Goal: Information Seeking & Learning: Check status

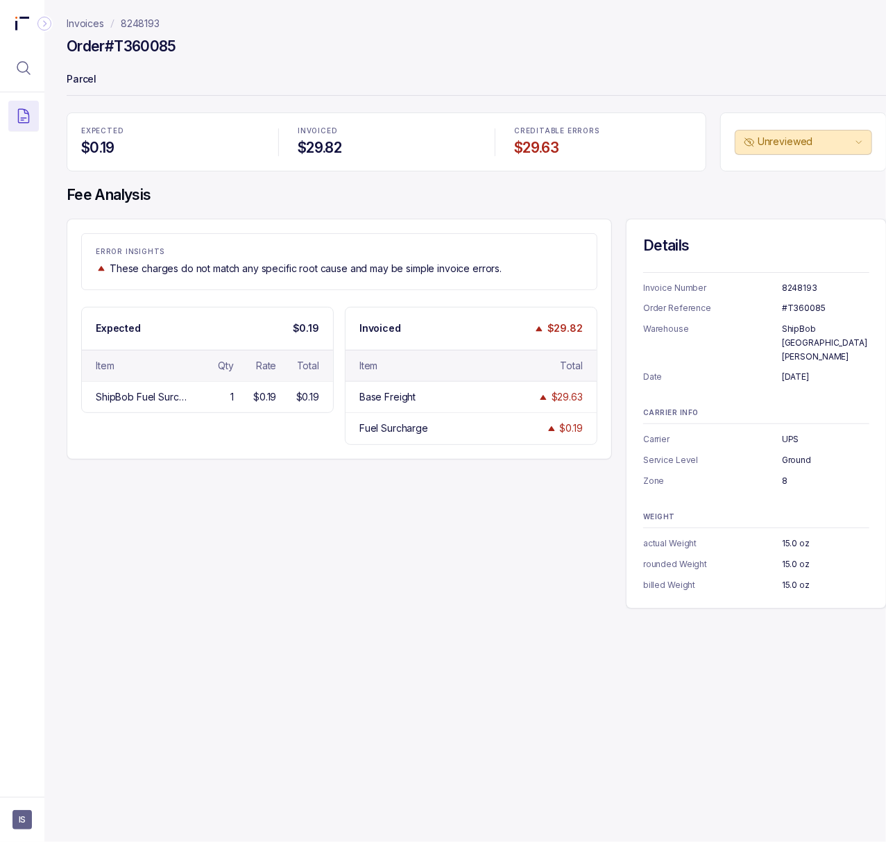
click at [587, 682] on div "Invoices 8248193 Order #T360085 Parcel EXPECTED $0.19 INVOICED $29.82 CREDITABL…" at bounding box center [471, 421] width 854 height 842
click at [137, 22] on p "8248193" at bounding box center [140, 24] width 39 height 14
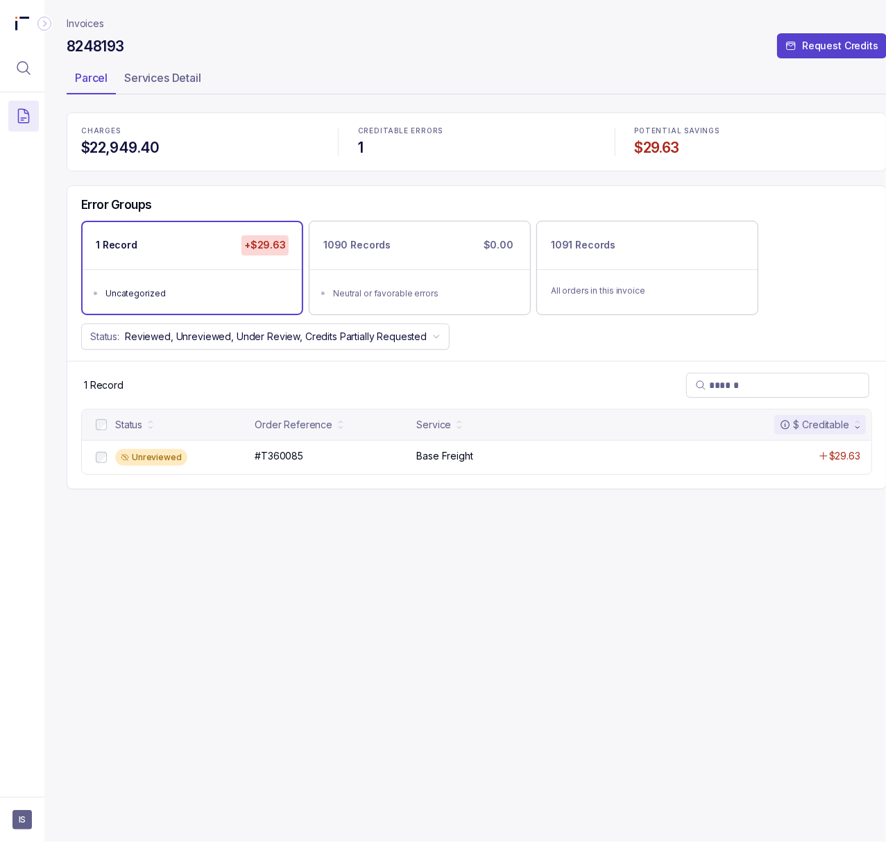
click at [381, 671] on div "Invoices 8248193 Request Credits Parcel Services Detail CHARGES $22,949.40 CRED…" at bounding box center [477, 421] width 821 height 842
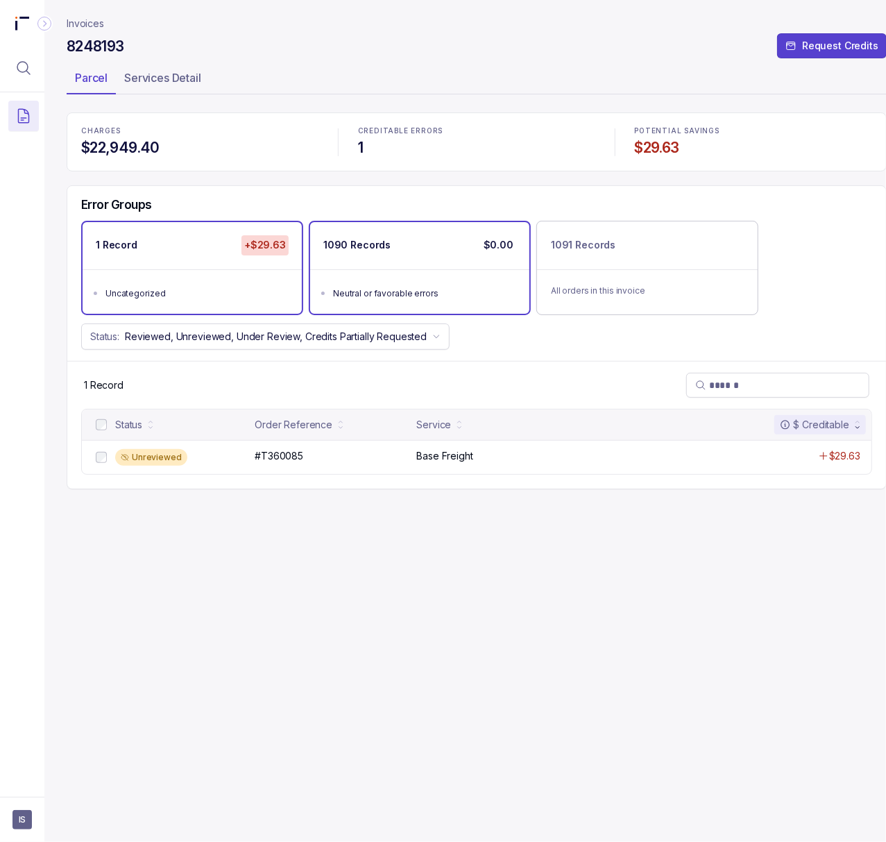
click at [354, 303] on ul "Neutral or favorable errors" at bounding box center [419, 291] width 219 height 44
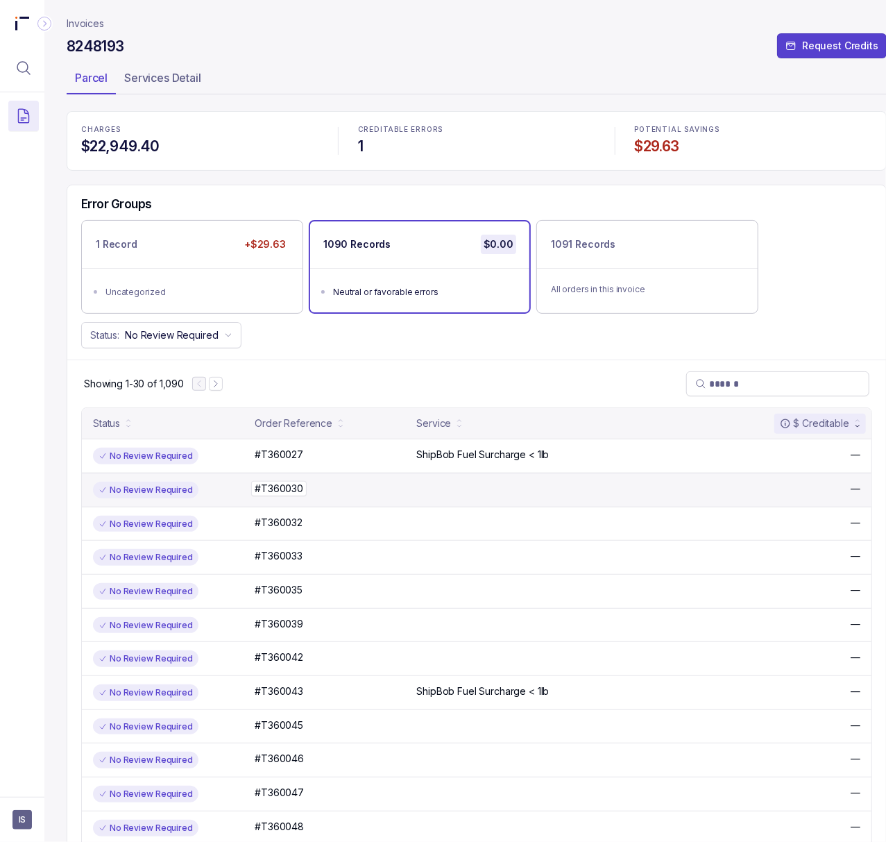
click at [289, 494] on p "#T360030" at bounding box center [279, 488] width 56 height 15
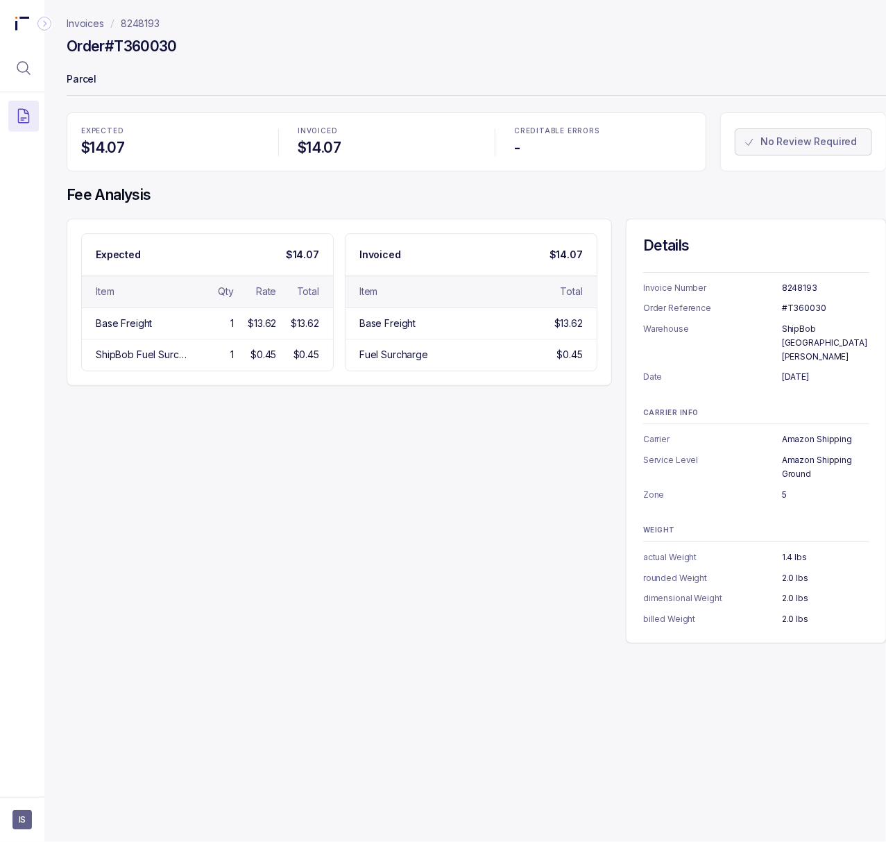
click at [483, 640] on div "Invoices 8248193 Order #T360030 Parcel EXPECTED $14.07 INVOICED $14.07 CREDITAB…" at bounding box center [471, 421] width 854 height 842
click at [400, 498] on div "Expected $14.07 Item Qty Rate Total Base Freight 1 $13.62 $13.62 ShipBob Fuel S…" at bounding box center [477, 431] width 821 height 425
click at [158, 21] on p "8248193" at bounding box center [140, 24] width 39 height 14
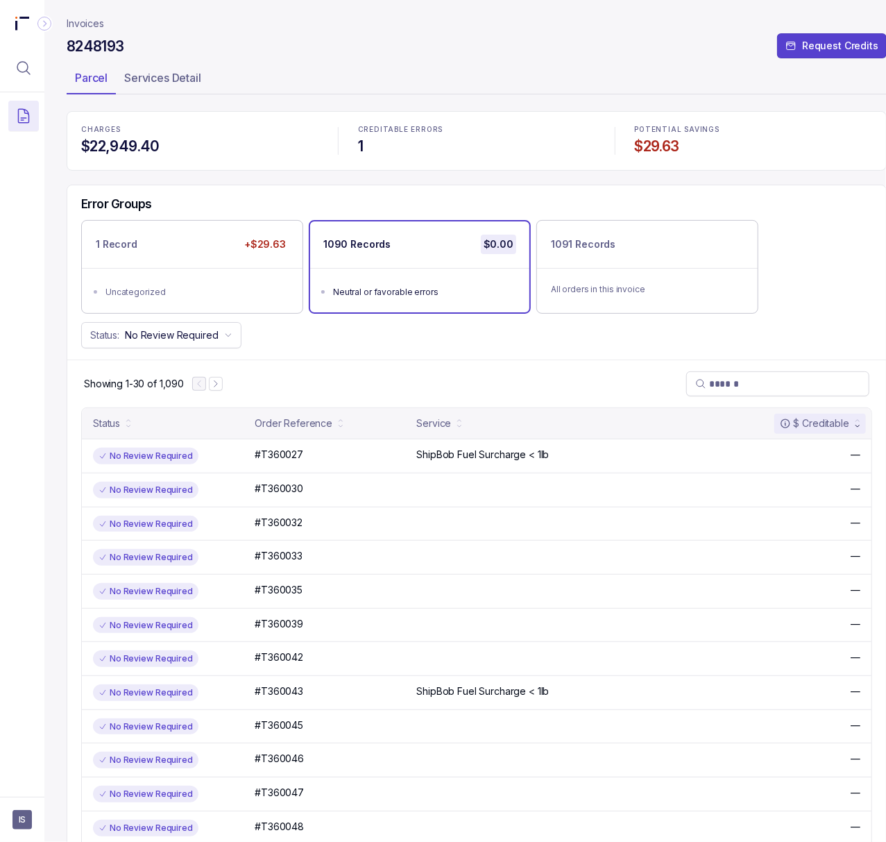
click at [101, 28] on p "Invoices" at bounding box center [85, 24] width 37 height 14
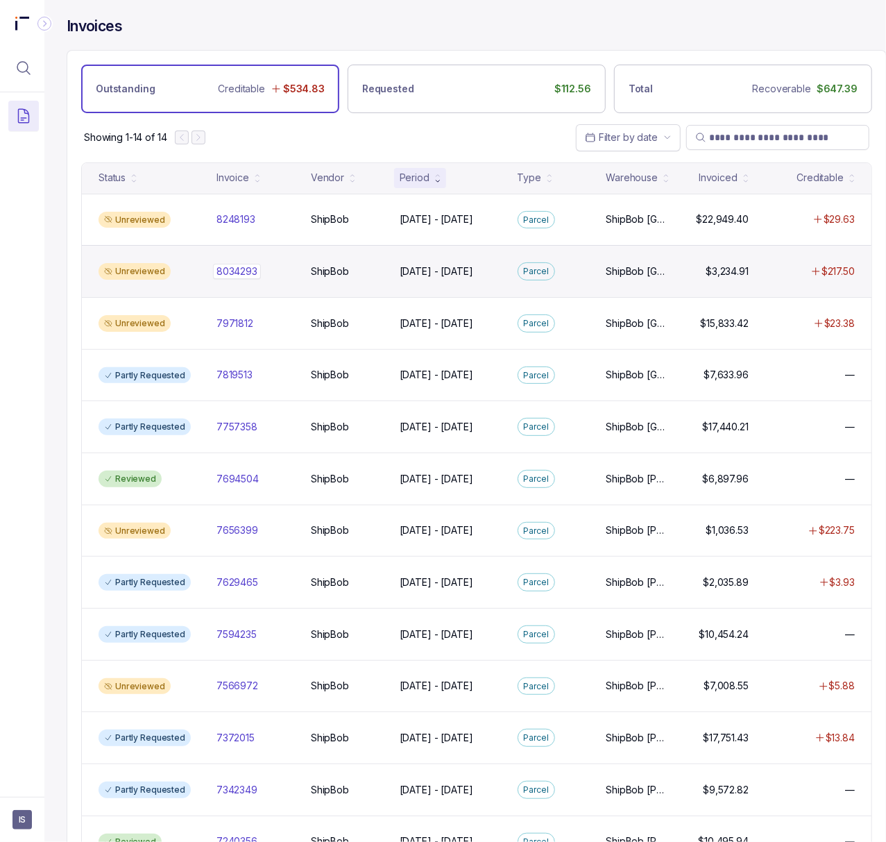
click at [259, 278] on p "8034293" at bounding box center [237, 271] width 48 height 15
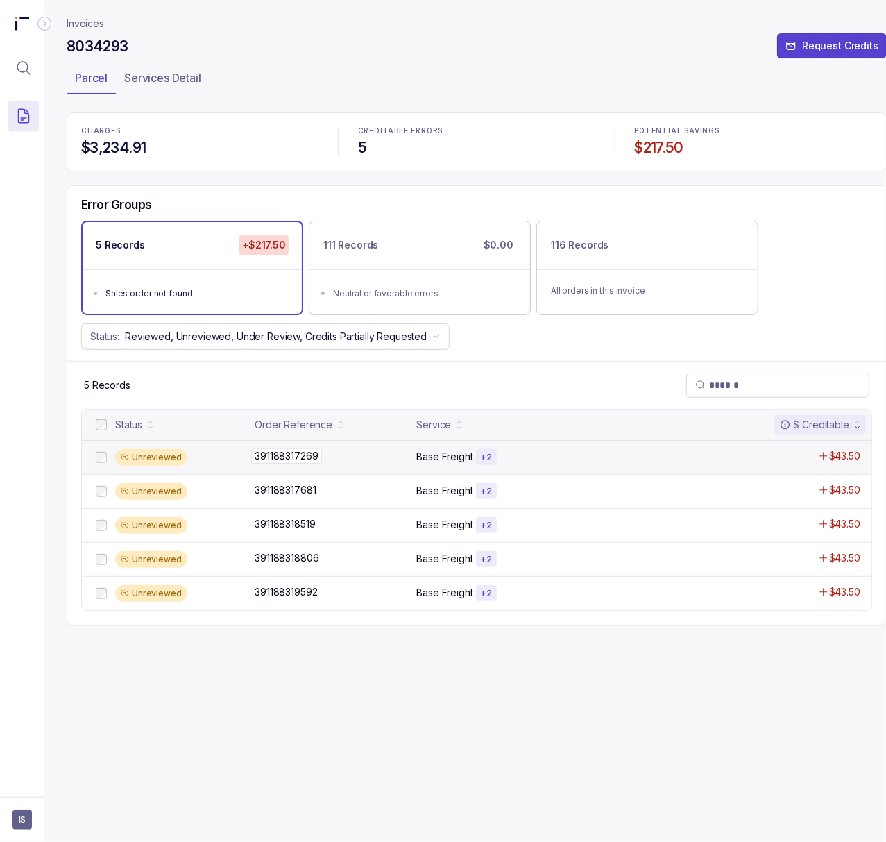
click at [297, 462] on p "391188317269" at bounding box center [286, 455] width 70 height 15
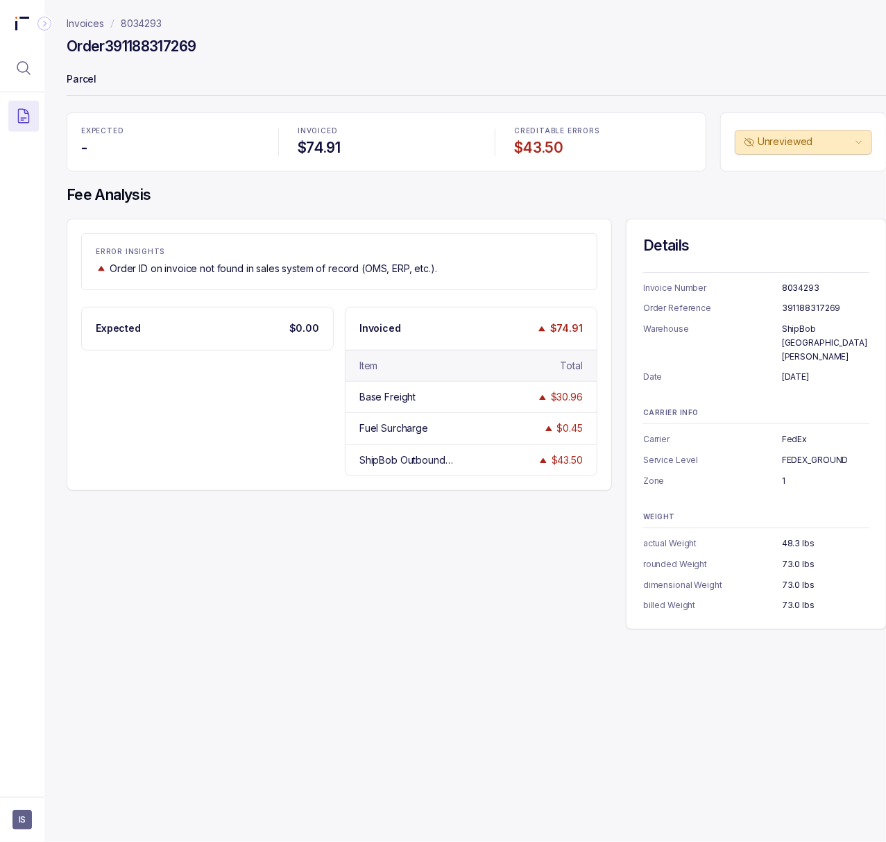
click at [180, 50] on h4 "Order 391188317269" at bounding box center [131, 46] width 129 height 19
copy h4 "391188317269"
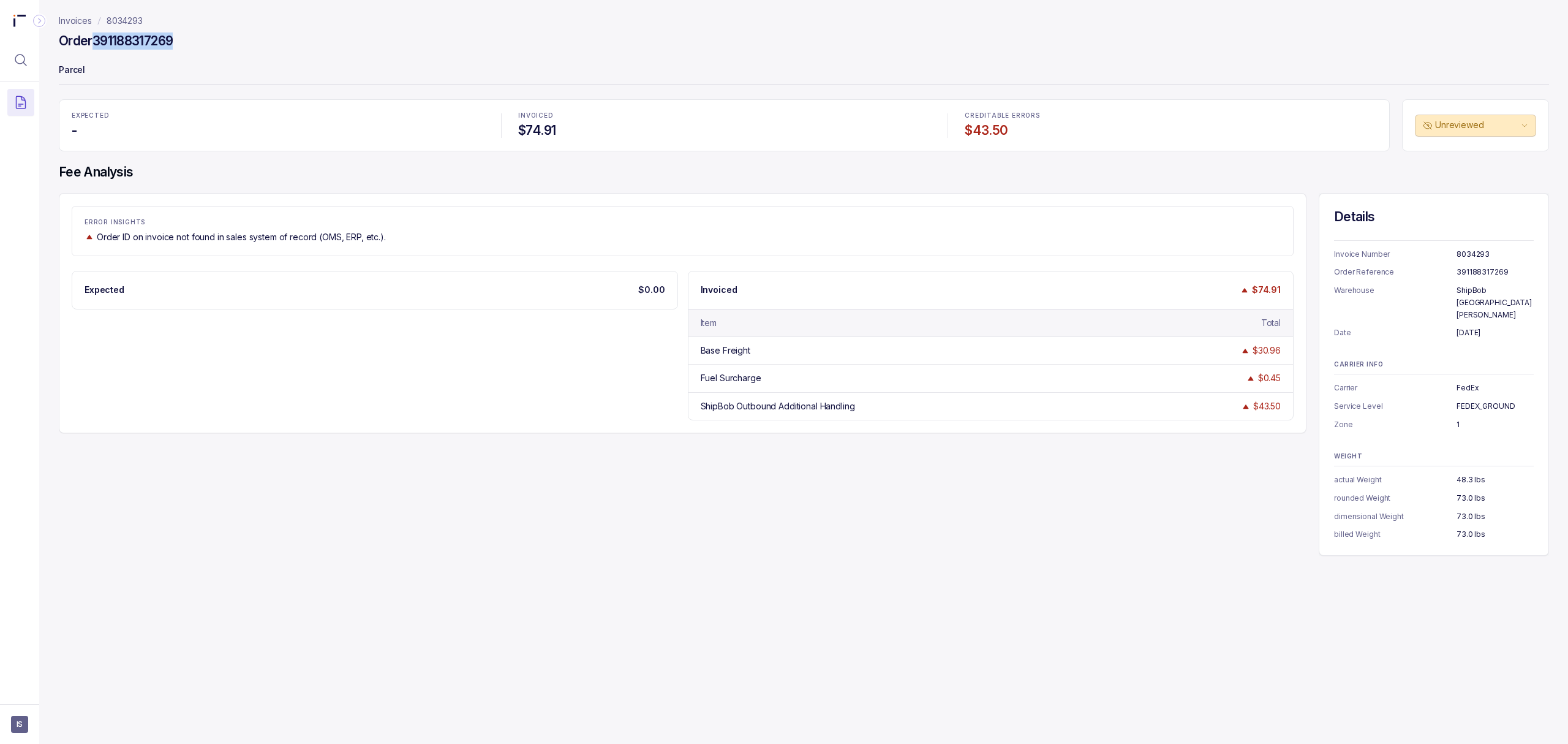
click at [130, 18] on p "8034293" at bounding box center [124, 21] width 36 height 12
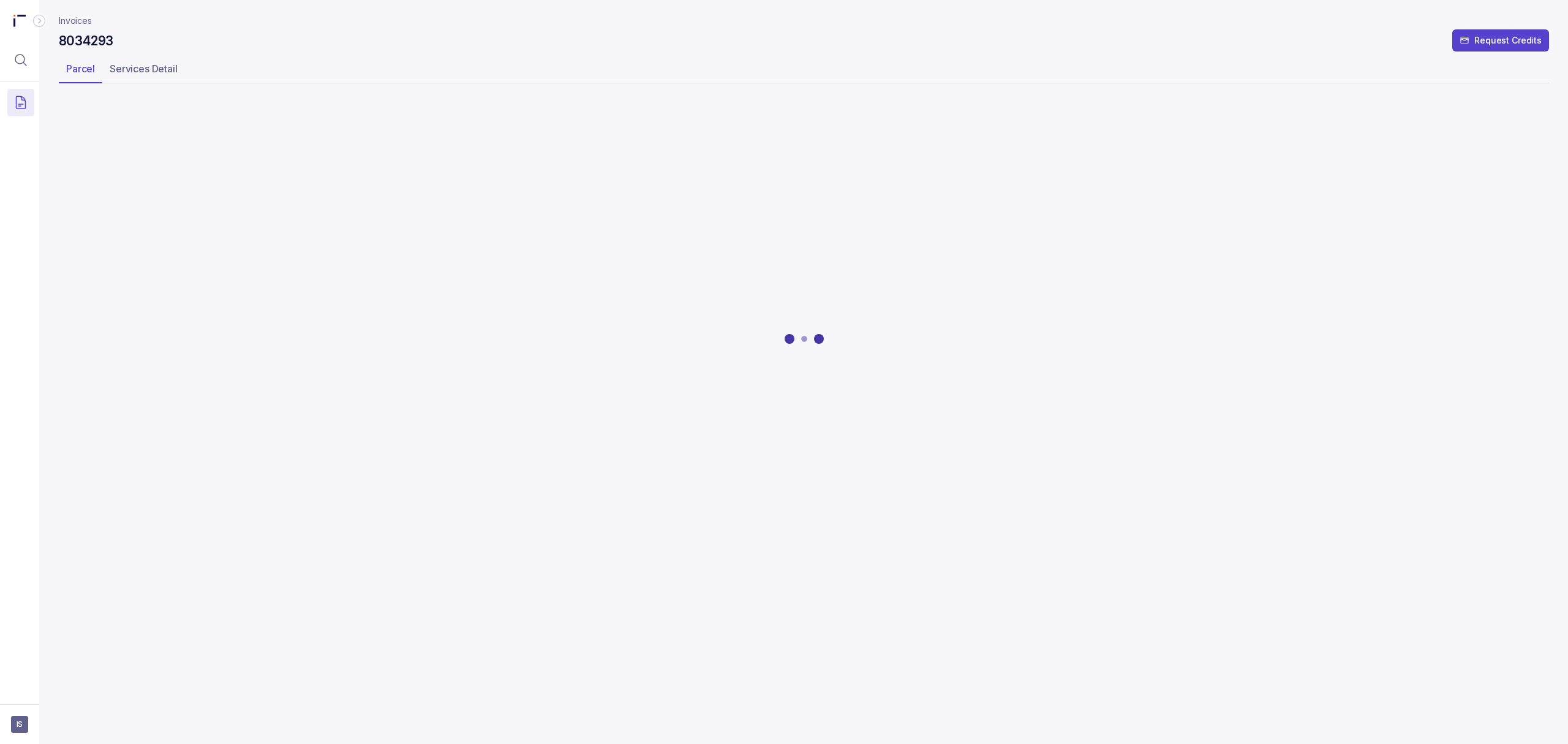
click at [67, 16] on p "Invoices" at bounding box center [75, 21] width 33 height 12
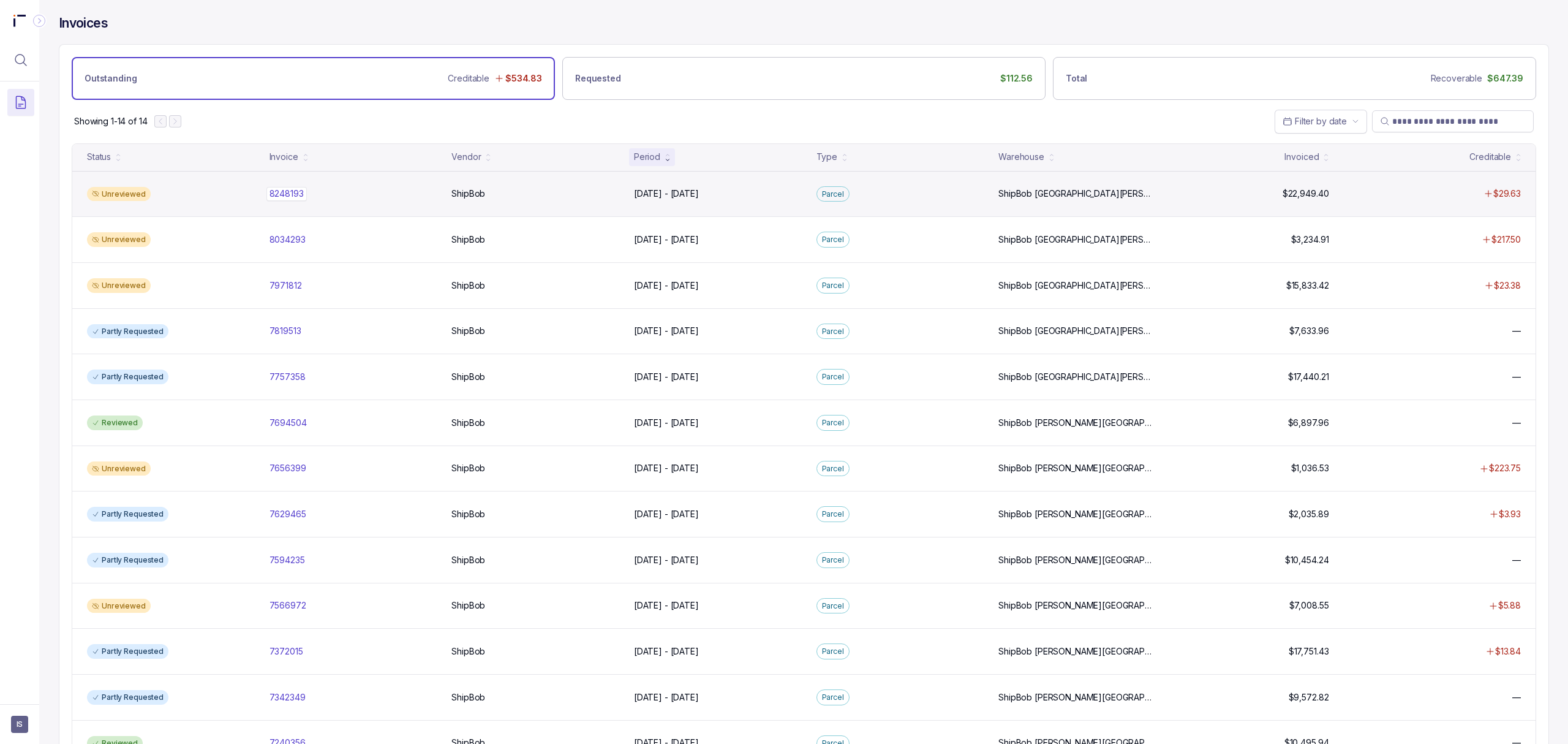
click at [297, 198] on p "8248193" at bounding box center [287, 193] width 41 height 13
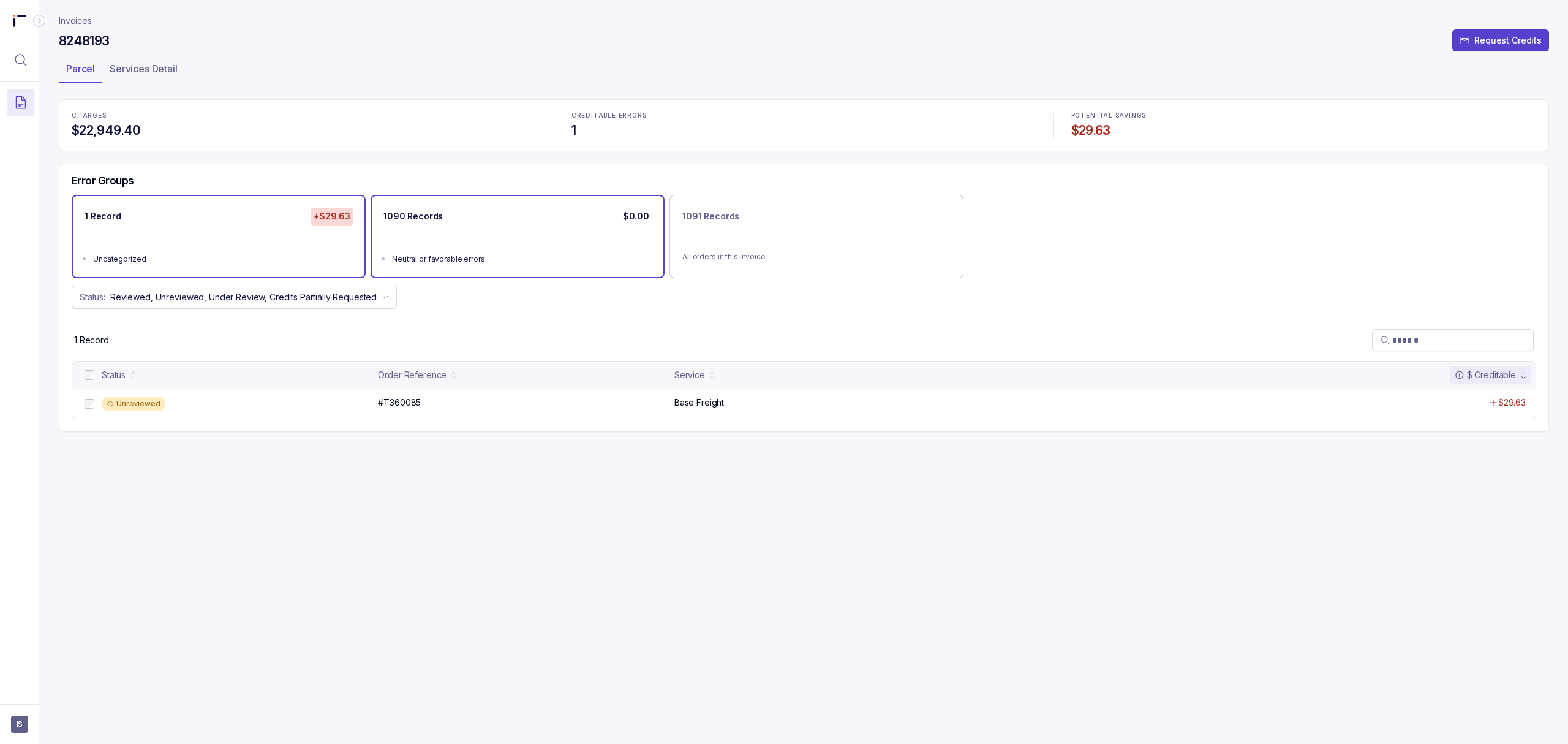
click at [463, 221] on div "1090 Records $0.00" at bounding box center [517, 216] width 291 height 41
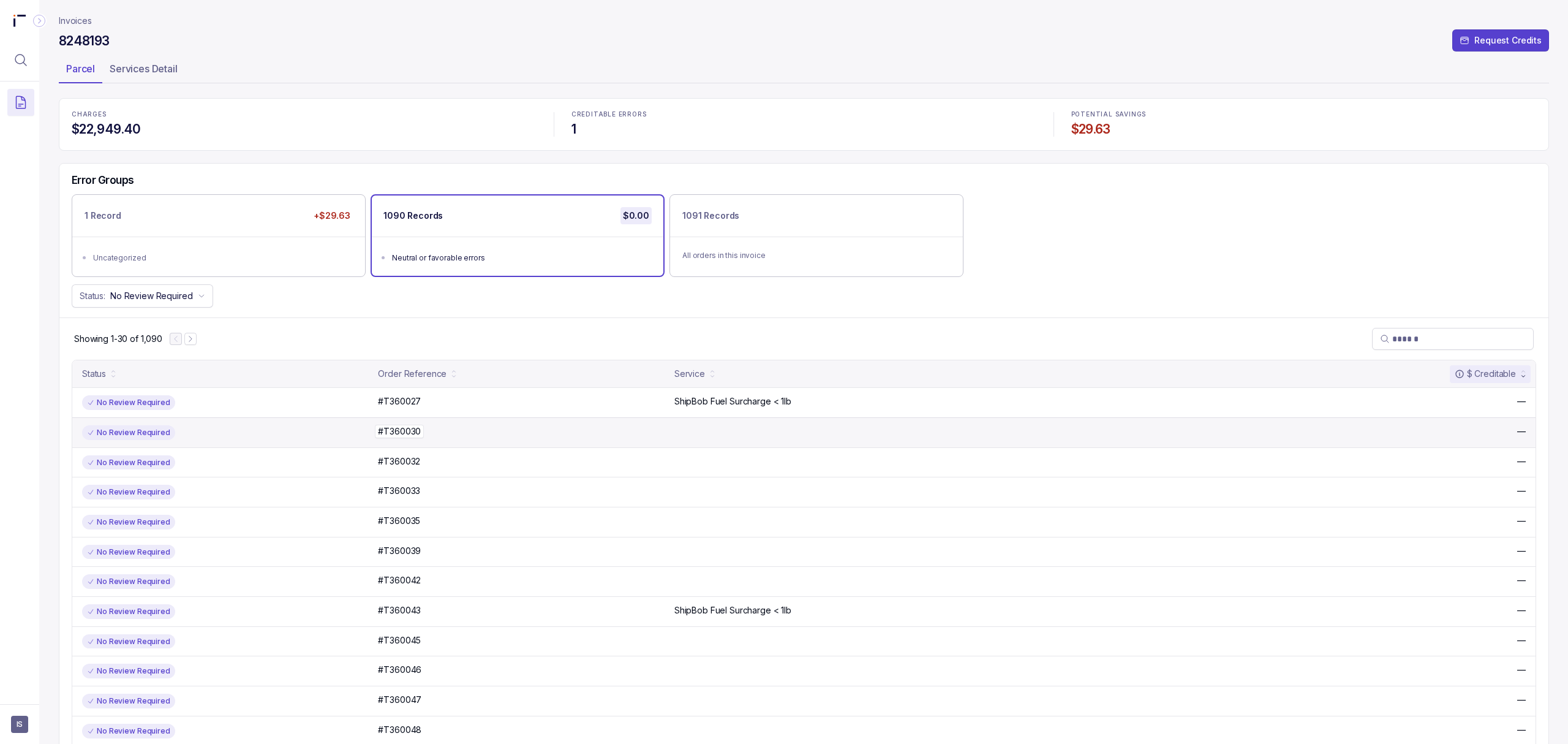
click at [400, 433] on p "#T360030" at bounding box center [400, 431] width 49 height 13
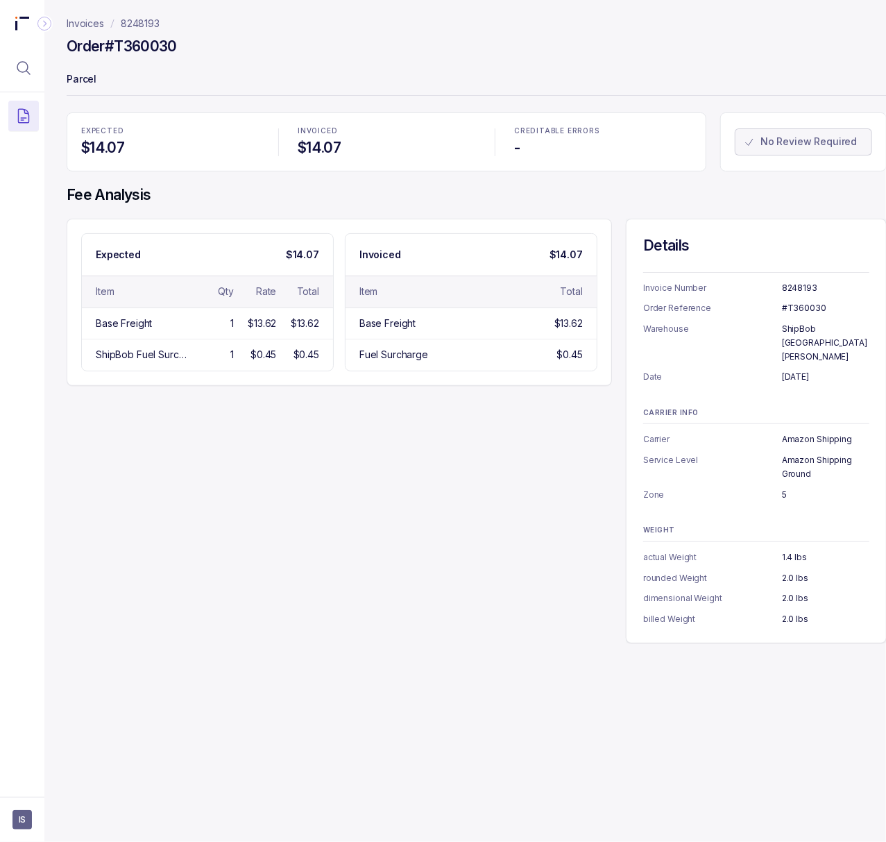
click at [94, 492] on div "Expected $14.07 Item Qty Rate Total Base Freight 1 $13.62 $13.62 ShipBob Fuel S…" at bounding box center [477, 431] width 821 height 425
click at [137, 21] on p "8248193" at bounding box center [140, 24] width 39 height 14
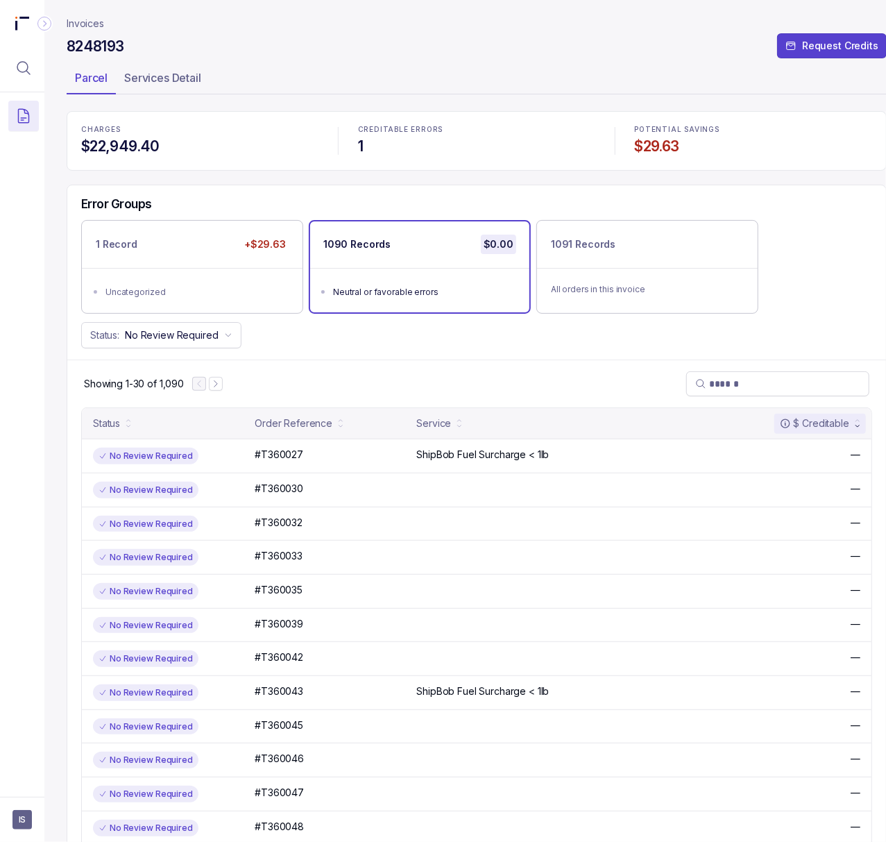
click at [93, 26] on p "Invoices" at bounding box center [85, 24] width 37 height 14
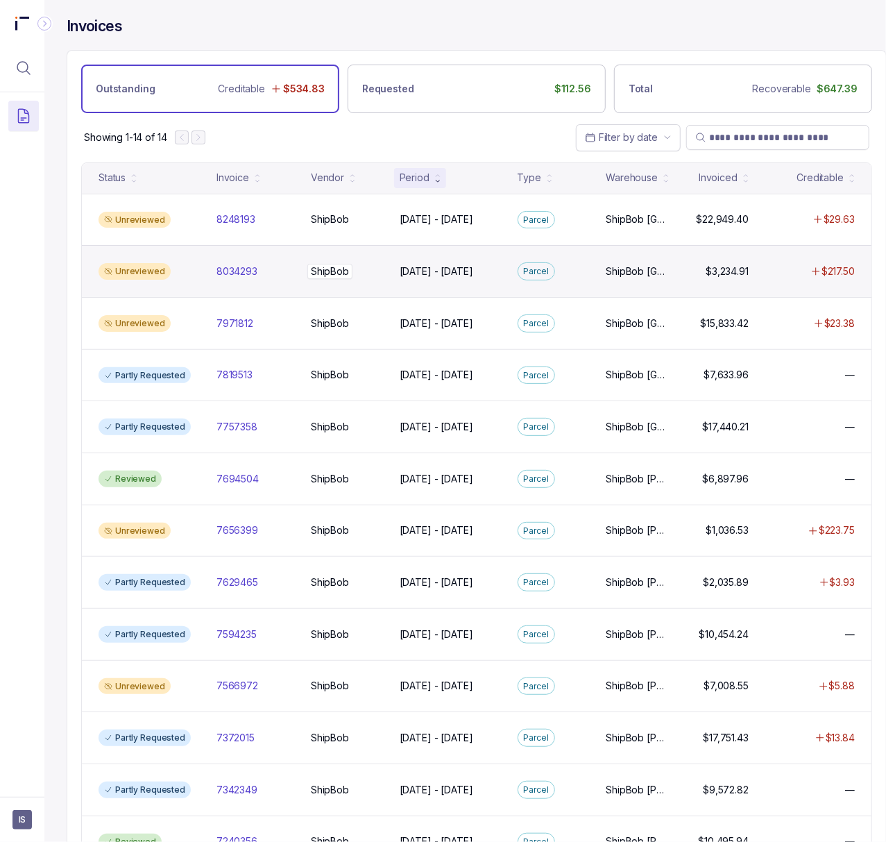
click at [318, 276] on p "ShipBob" at bounding box center [330, 271] width 45 height 15
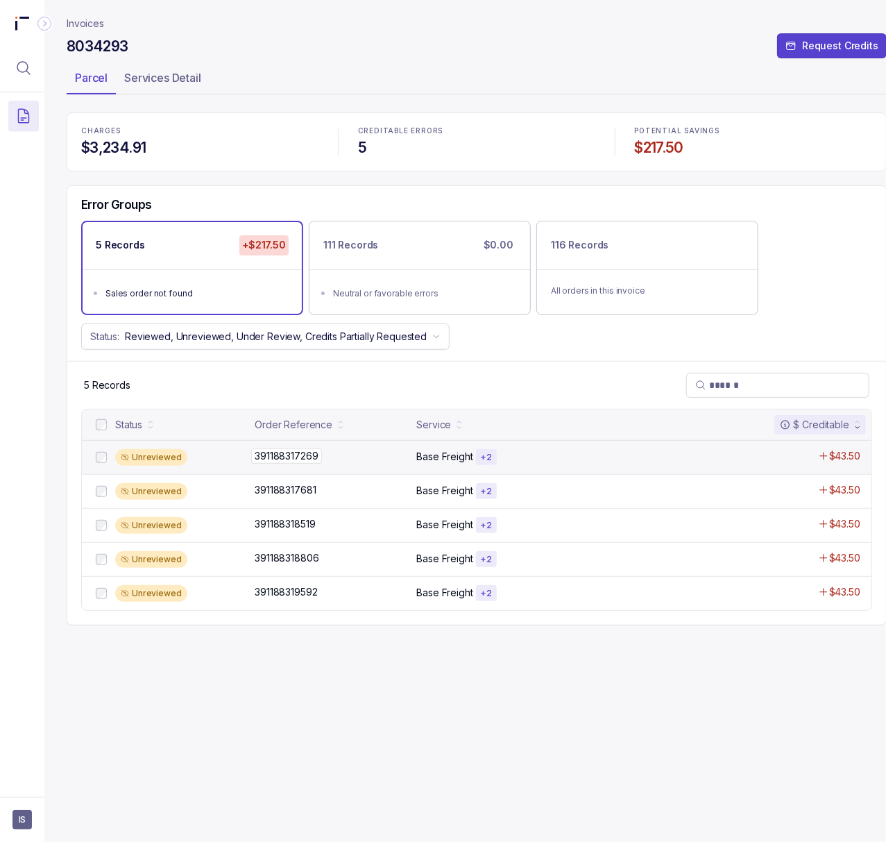
click at [289, 457] on p "391188317269" at bounding box center [286, 455] width 70 height 15
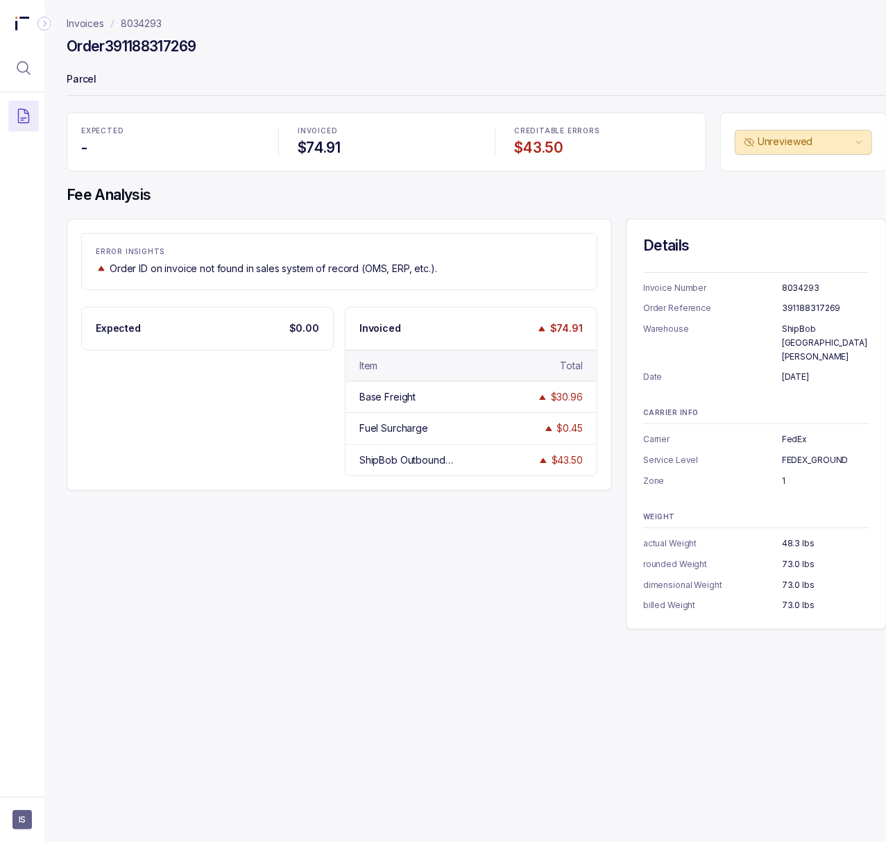
click at [809, 287] on p "8034293" at bounding box center [825, 288] width 87 height 14
copy p "8034293"
click at [823, 310] on p "391188317269" at bounding box center [825, 308] width 87 height 14
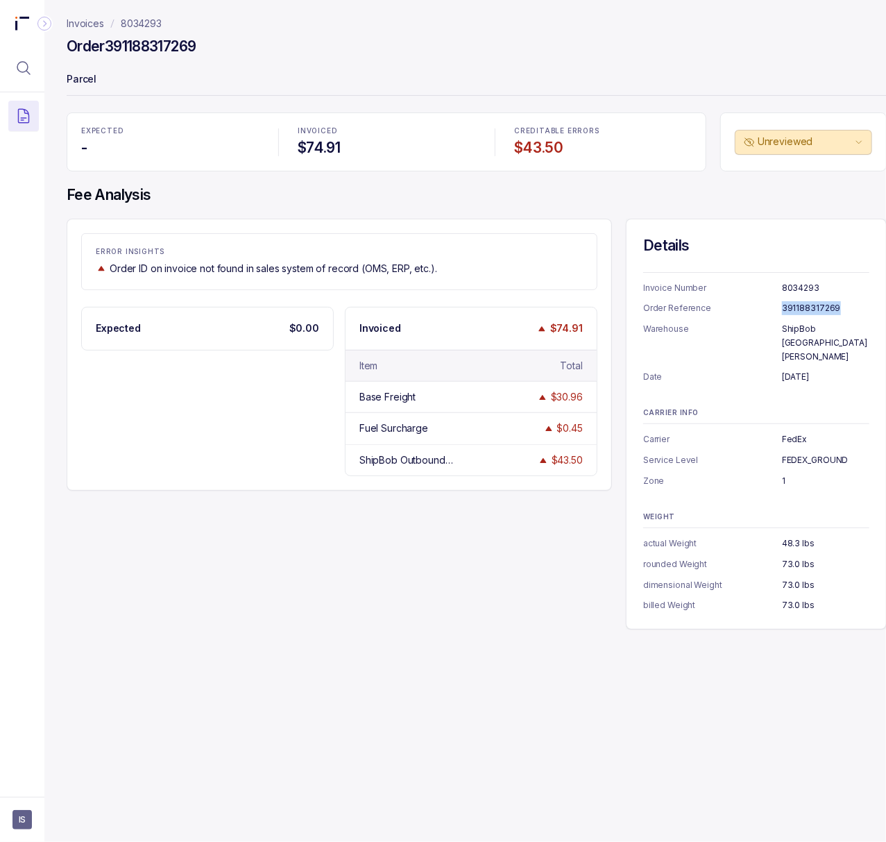
copy p "391188317269"
click at [816, 370] on p "[DATE]" at bounding box center [825, 377] width 87 height 14
copy p "[DATE]"
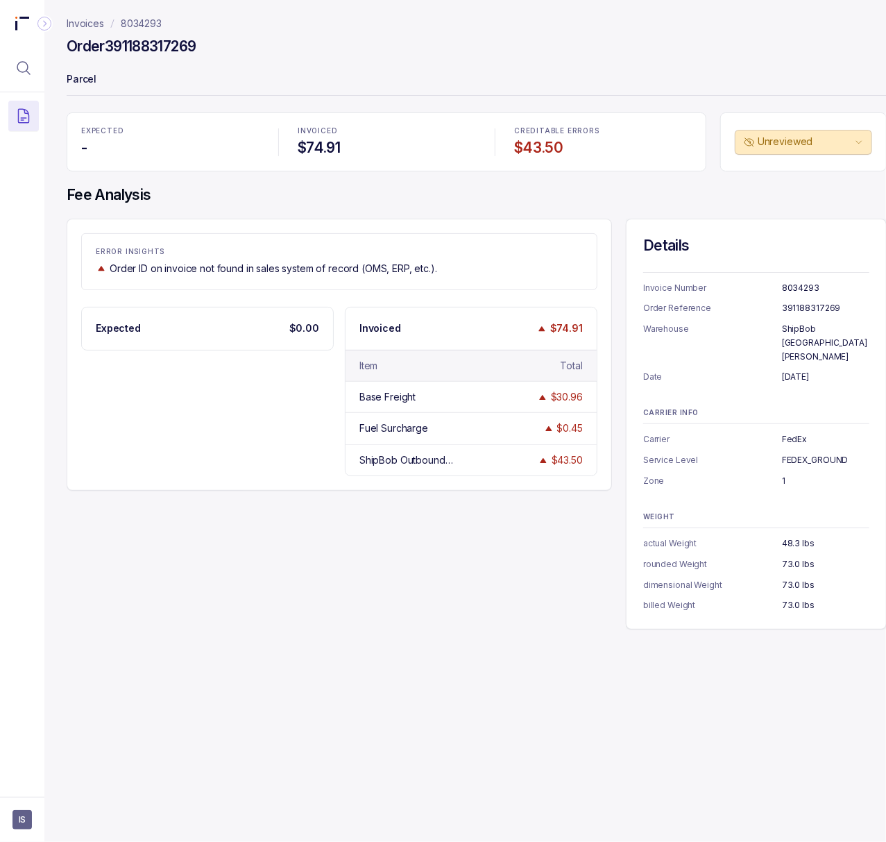
click at [817, 337] on p "ShipBob [GEOGRAPHIC_DATA][PERSON_NAME]" at bounding box center [825, 342] width 87 height 41
copy p "ShipBob [GEOGRAPHIC_DATA][PERSON_NAME]"
click at [796, 432] on p "FedEx" at bounding box center [825, 439] width 87 height 14
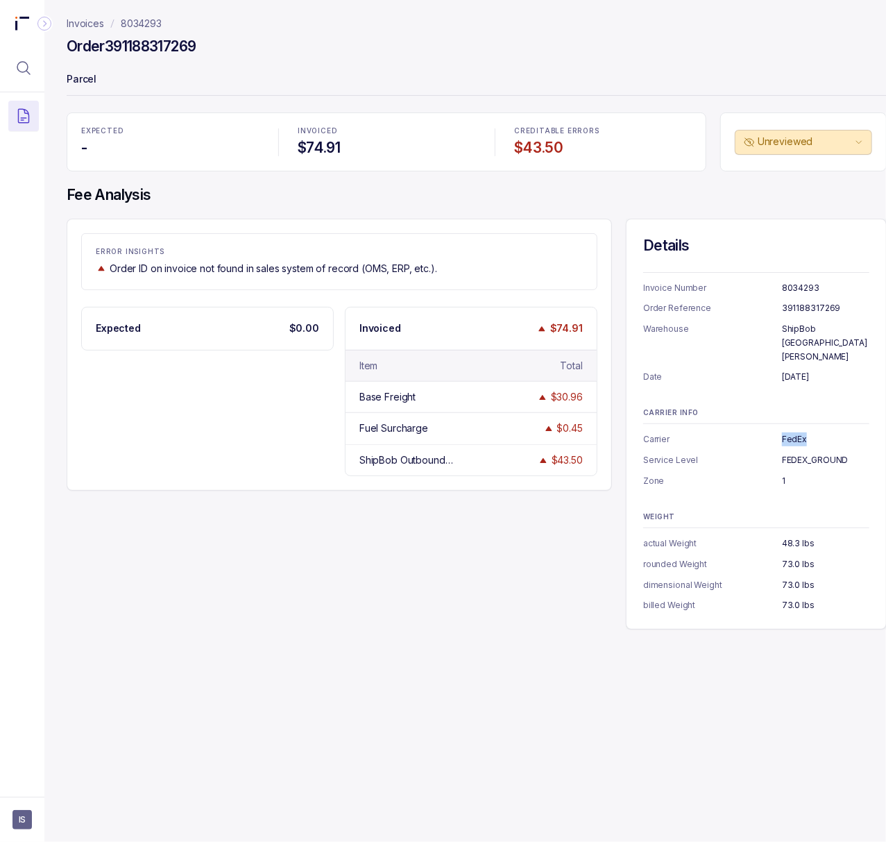
click at [796, 432] on p "FedEx" at bounding box center [825, 439] width 87 height 14
copy p "FedEx"
click at [798, 453] on p "FEDEX_GROUND" at bounding box center [825, 460] width 87 height 14
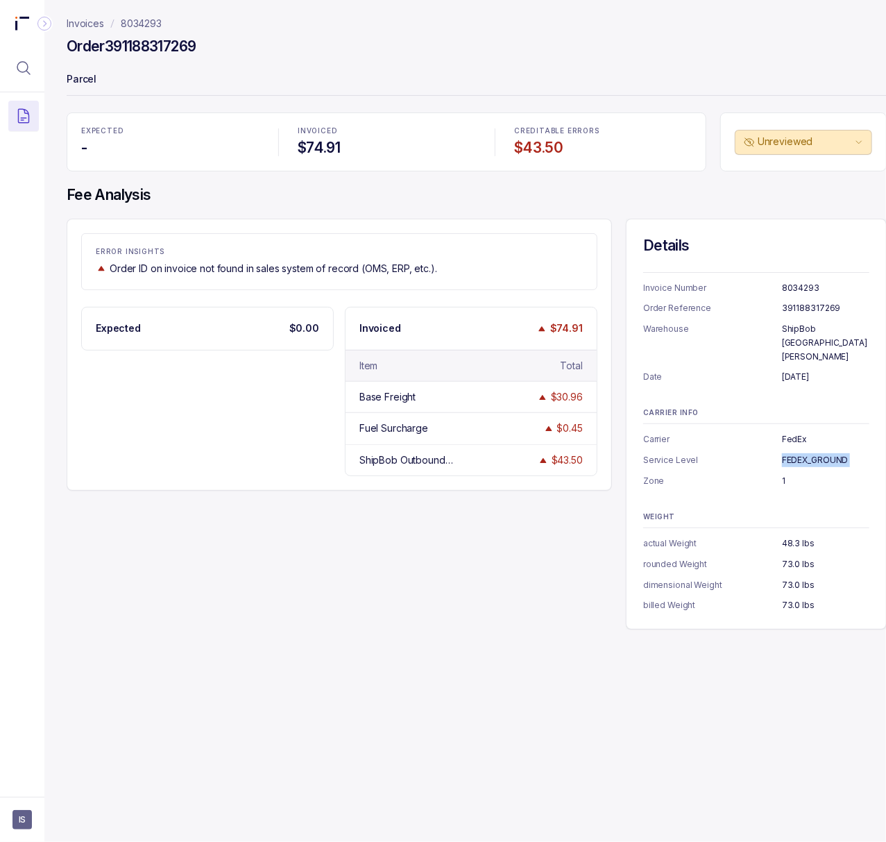
copy p "FEDEX_GROUND"
click at [784, 474] on p "1" at bounding box center [825, 481] width 87 height 14
copy p "1"
click at [792, 598] on p "73.0 lbs" at bounding box center [825, 605] width 87 height 14
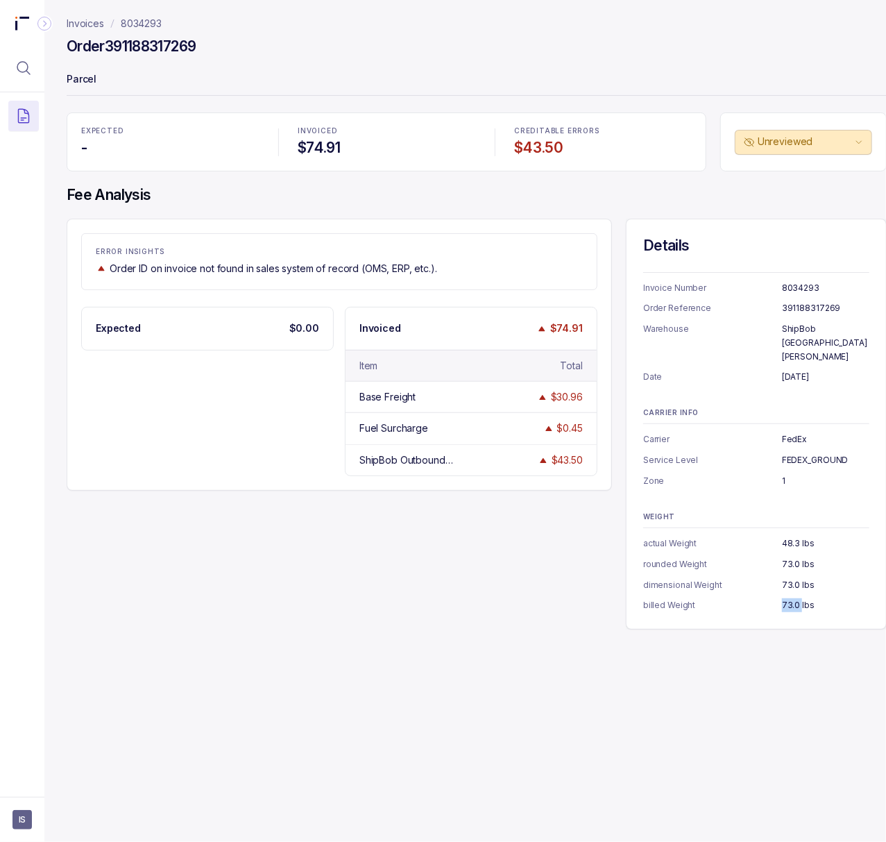
click at [792, 598] on p "73.0 lbs" at bounding box center [825, 605] width 87 height 14
copy p "73.0 lbs"
click at [150, 22] on p "8034293" at bounding box center [141, 24] width 41 height 14
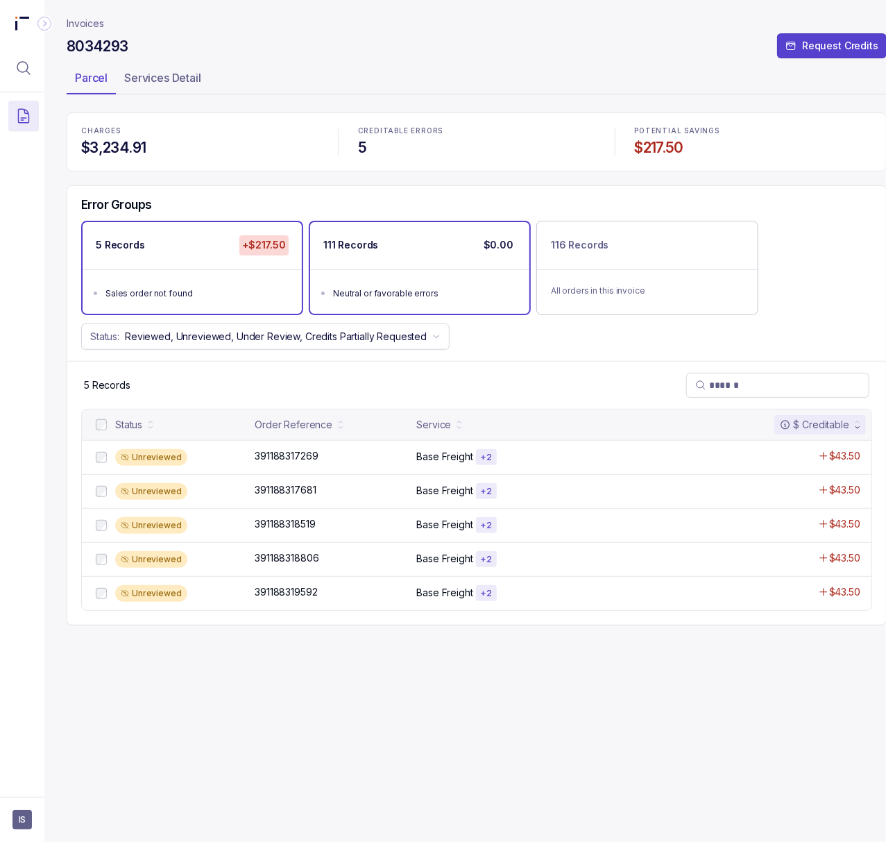
click at [406, 294] on div "Neutral or favorable errors" at bounding box center [424, 294] width 182 height 14
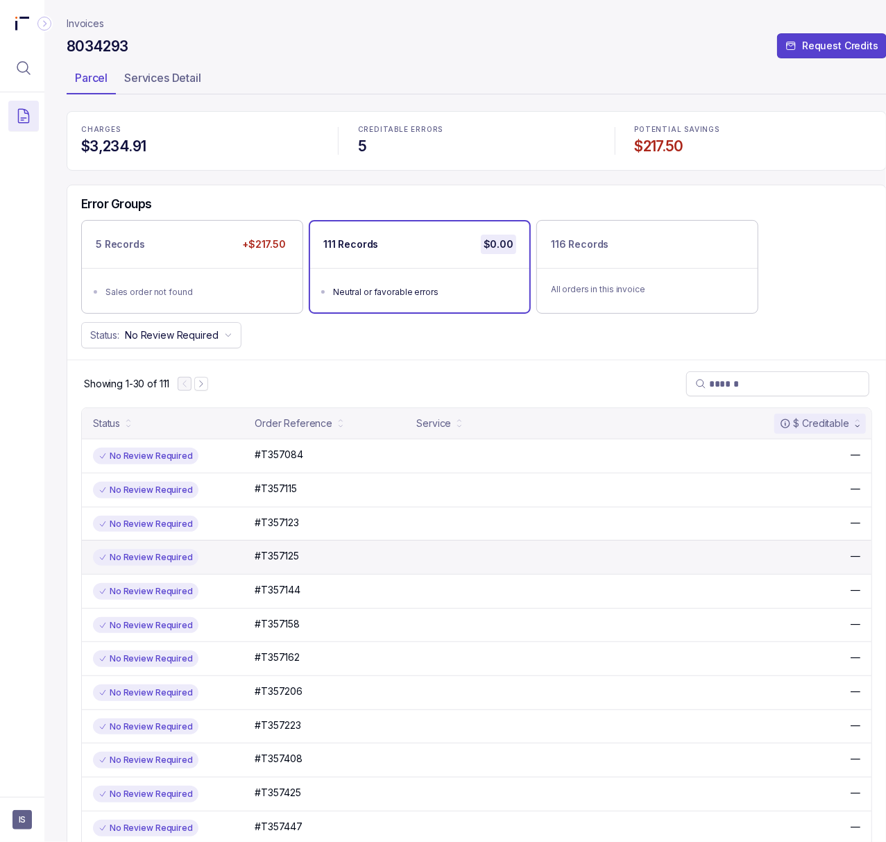
click at [258, 546] on div "No Review Required #T357125 #T357125 —" at bounding box center [477, 557] width 790 height 34
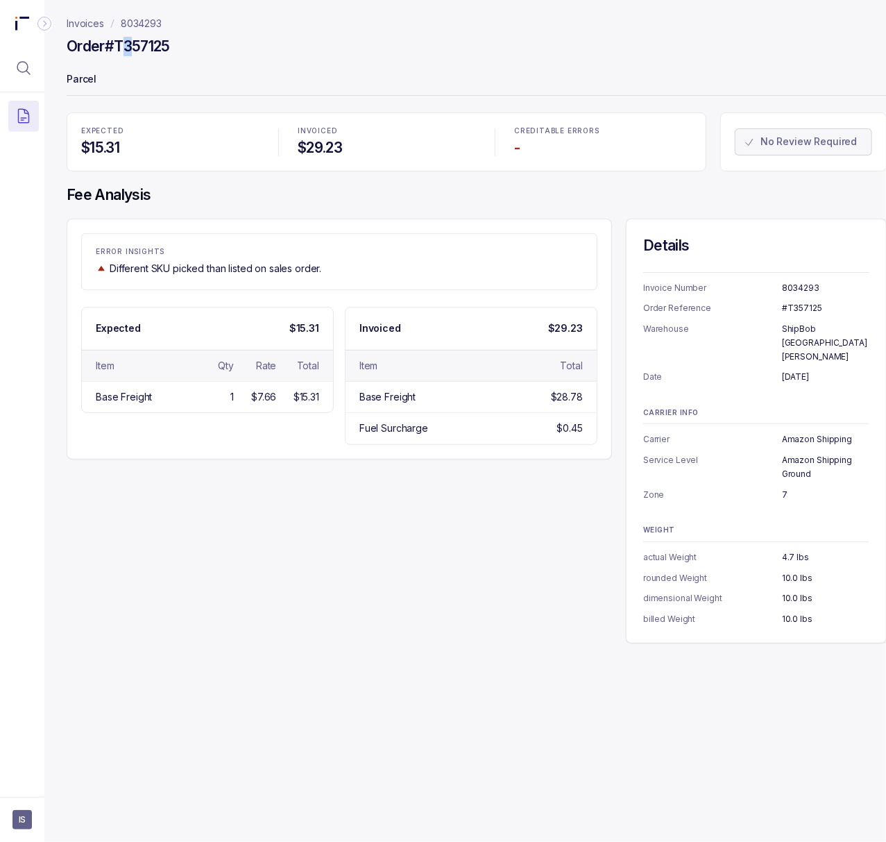
click at [131, 45] on h4 "Order #T357125" at bounding box center [118, 46] width 103 height 19
drag, startPoint x: 176, startPoint y: 45, endPoint x: 112, endPoint y: 49, distance: 64.0
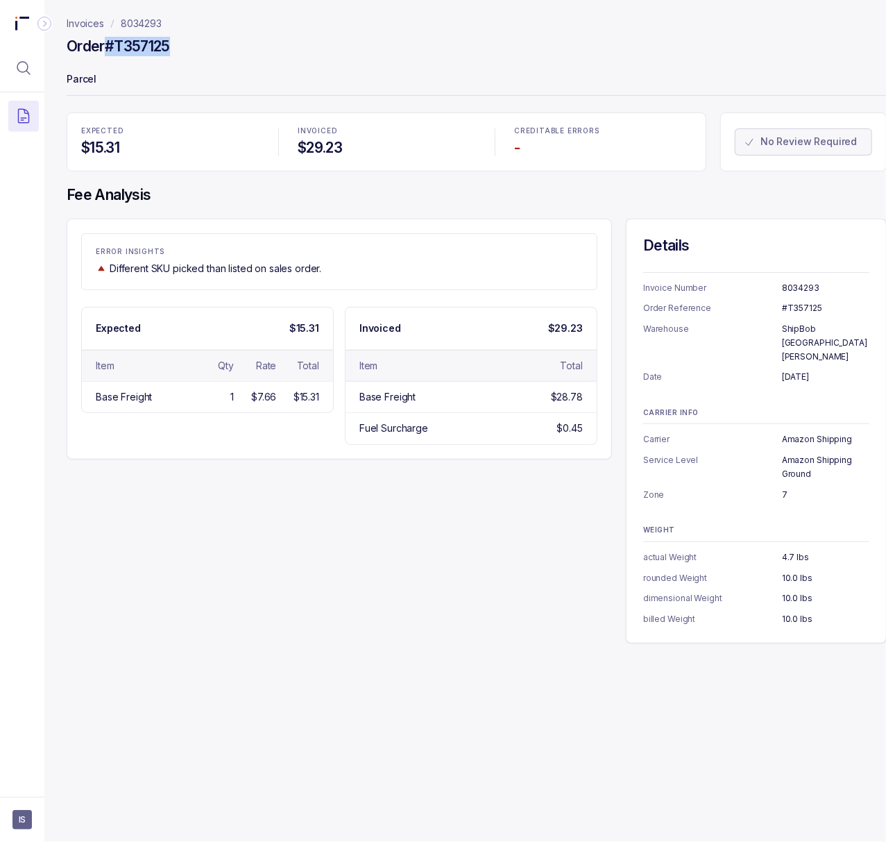
click at [112, 49] on div "Order #T357125" at bounding box center [477, 48] width 821 height 25
copy h4 "#T357125"
click at [806, 283] on p "8034293" at bounding box center [825, 288] width 87 height 14
click at [786, 370] on p "[DATE]" at bounding box center [825, 377] width 87 height 14
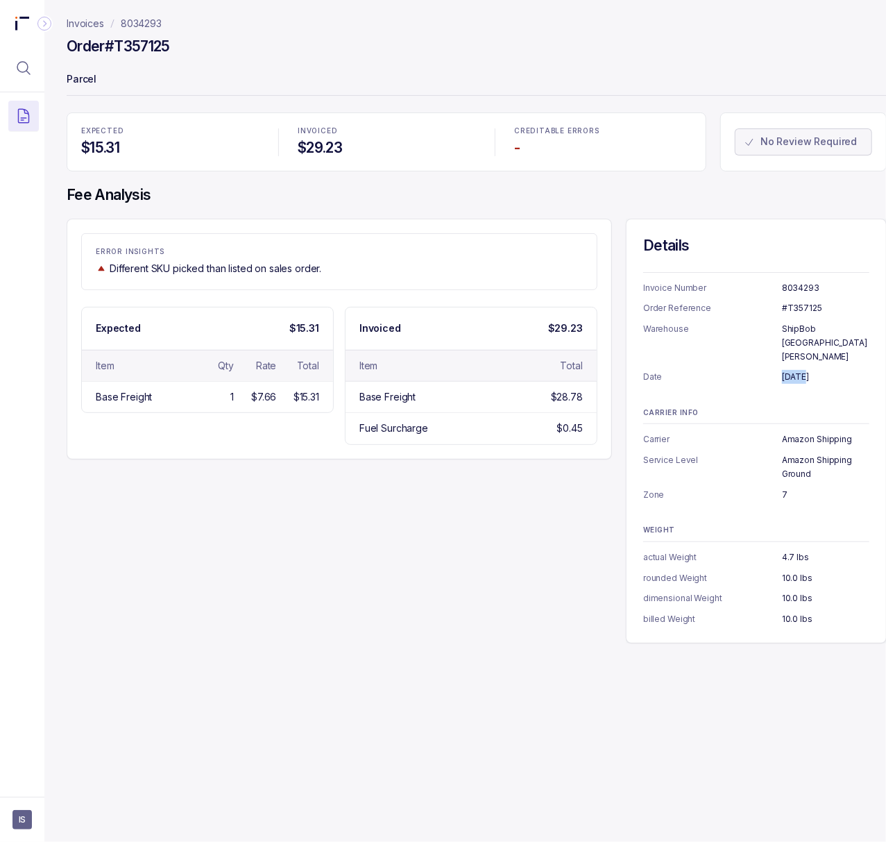
click at [786, 370] on p "[DATE]" at bounding box center [825, 377] width 87 height 14
click at [811, 432] on p "Amazon Shipping" at bounding box center [825, 439] width 87 height 14
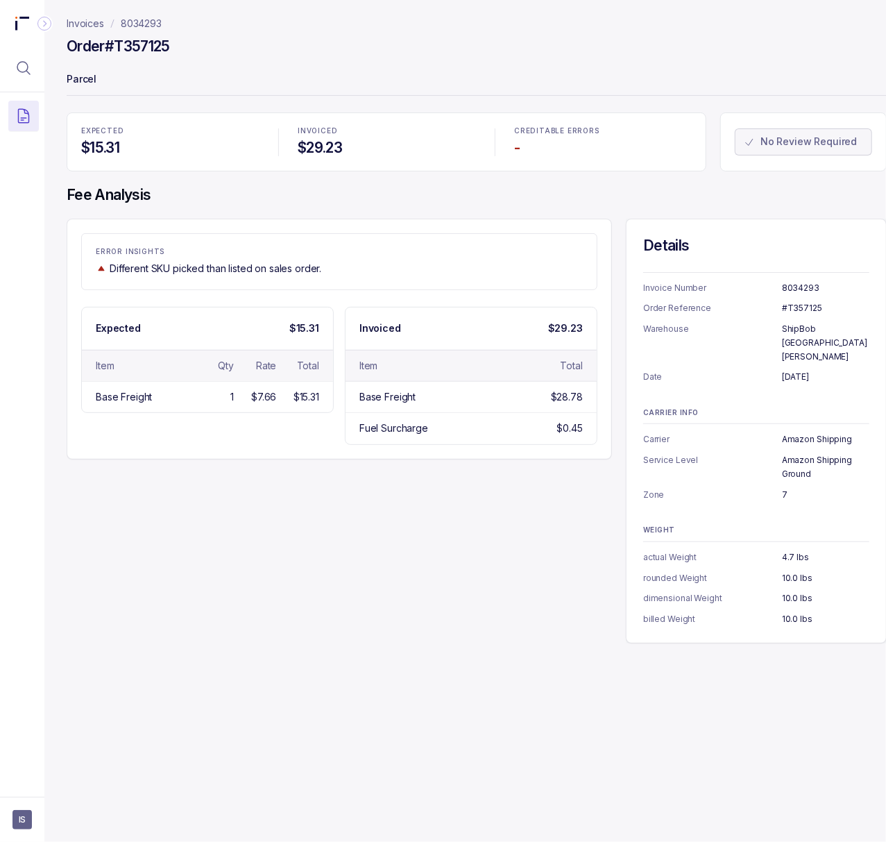
click at [792, 453] on p "Amazon Shipping Ground" at bounding box center [825, 466] width 87 height 27
click at [784, 488] on p "7" at bounding box center [825, 495] width 87 height 14
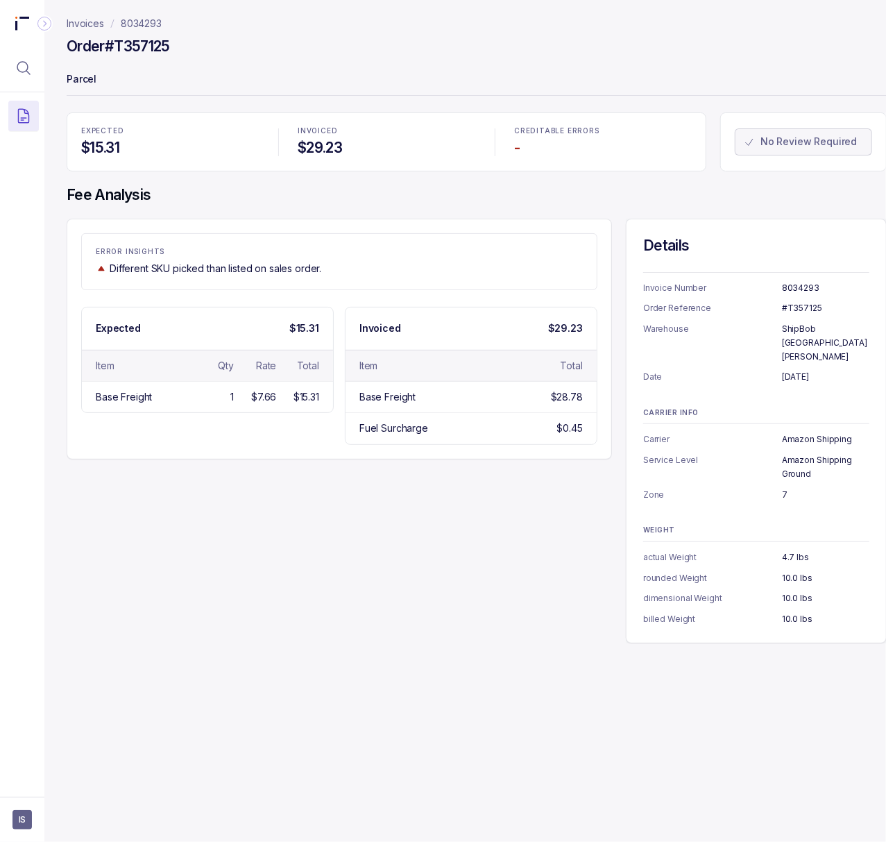
click at [789, 612] on p "10.0 lbs" at bounding box center [825, 619] width 87 height 14
click at [453, 630] on div "ERROR INSIGHTS Different SKU picked than listed on sales order. Expected $15.31…" at bounding box center [477, 431] width 821 height 425
click at [140, 19] on p "8034293" at bounding box center [141, 24] width 41 height 14
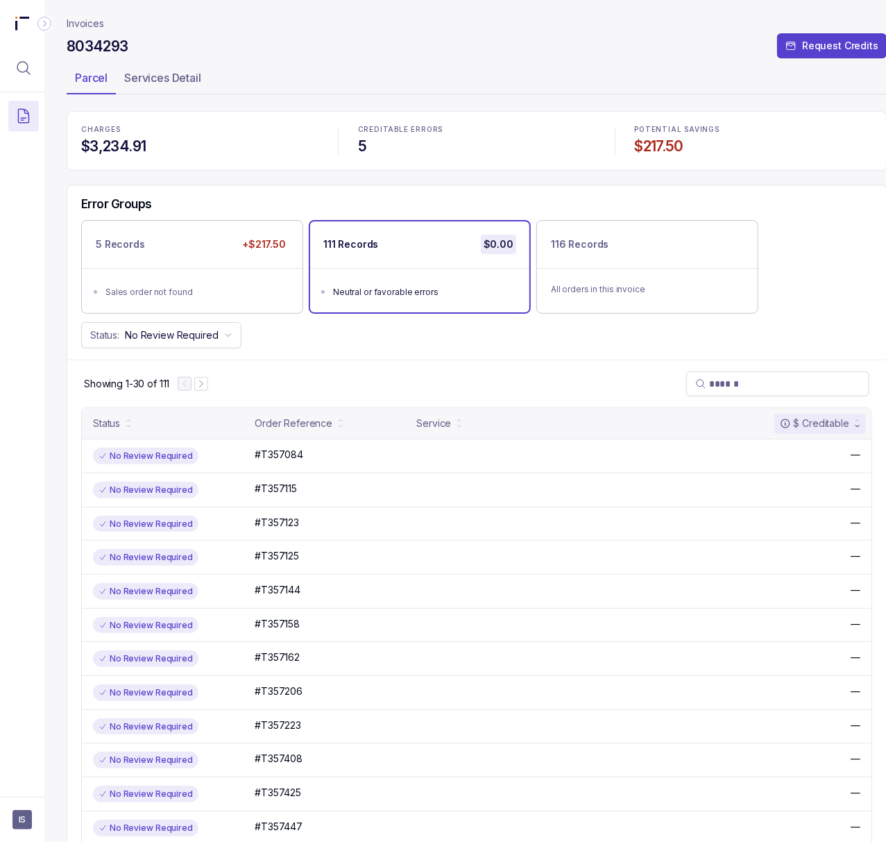
click at [82, 26] on p "Invoices" at bounding box center [85, 24] width 37 height 14
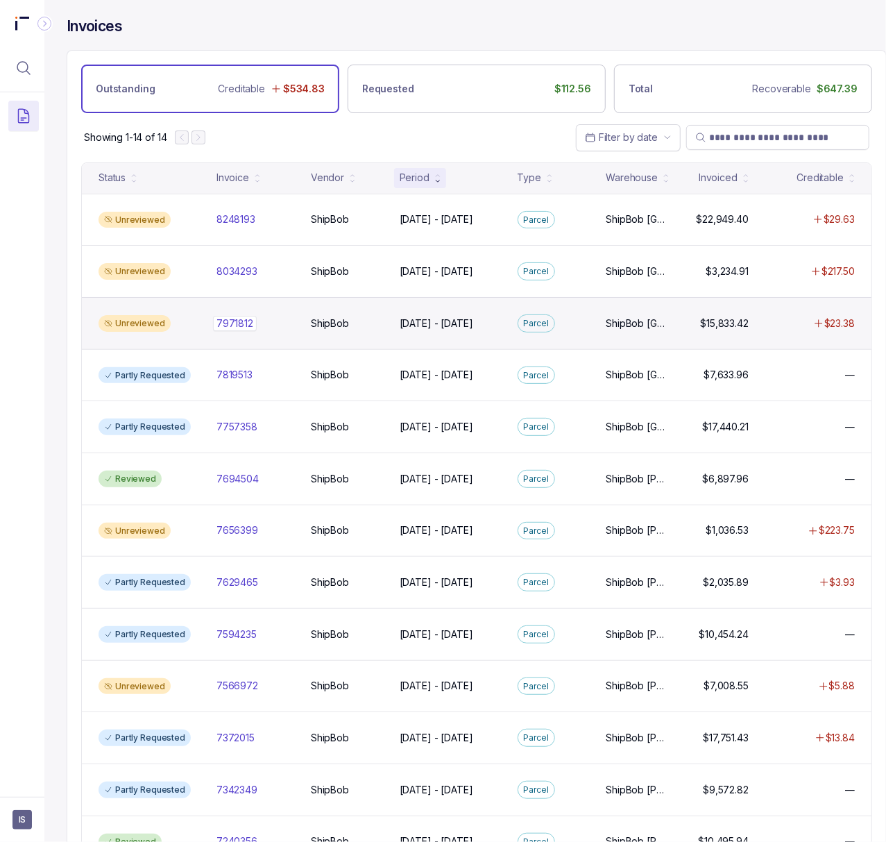
click at [246, 330] on p "7971812" at bounding box center [235, 323] width 44 height 15
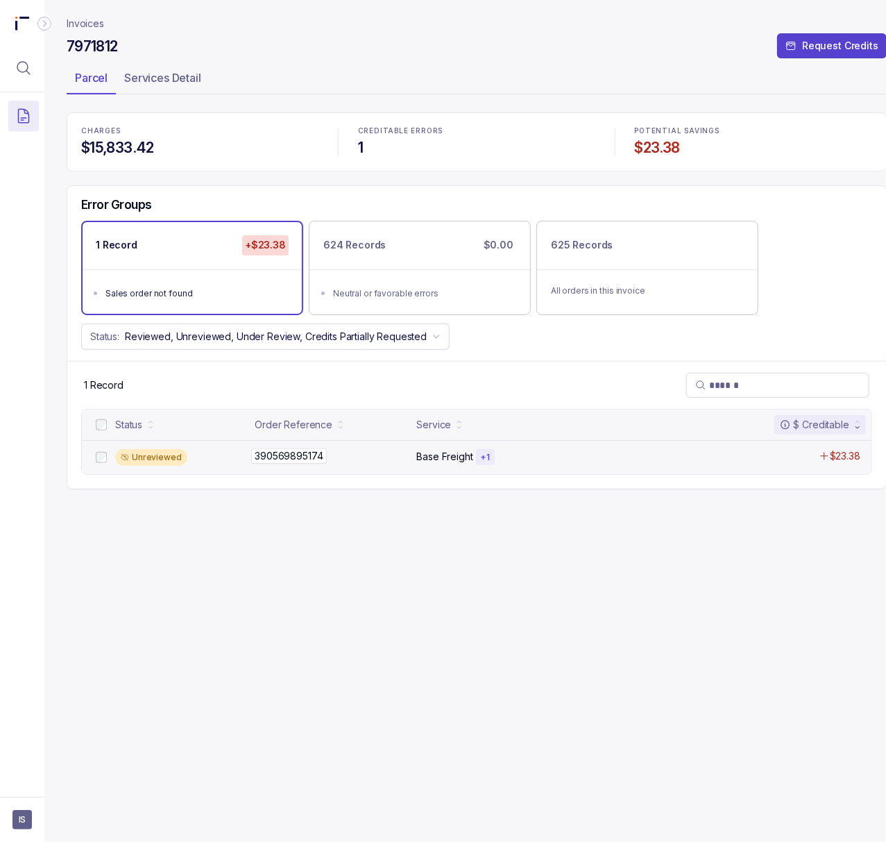
click at [301, 460] on p "390569895174" at bounding box center [288, 455] width 75 height 15
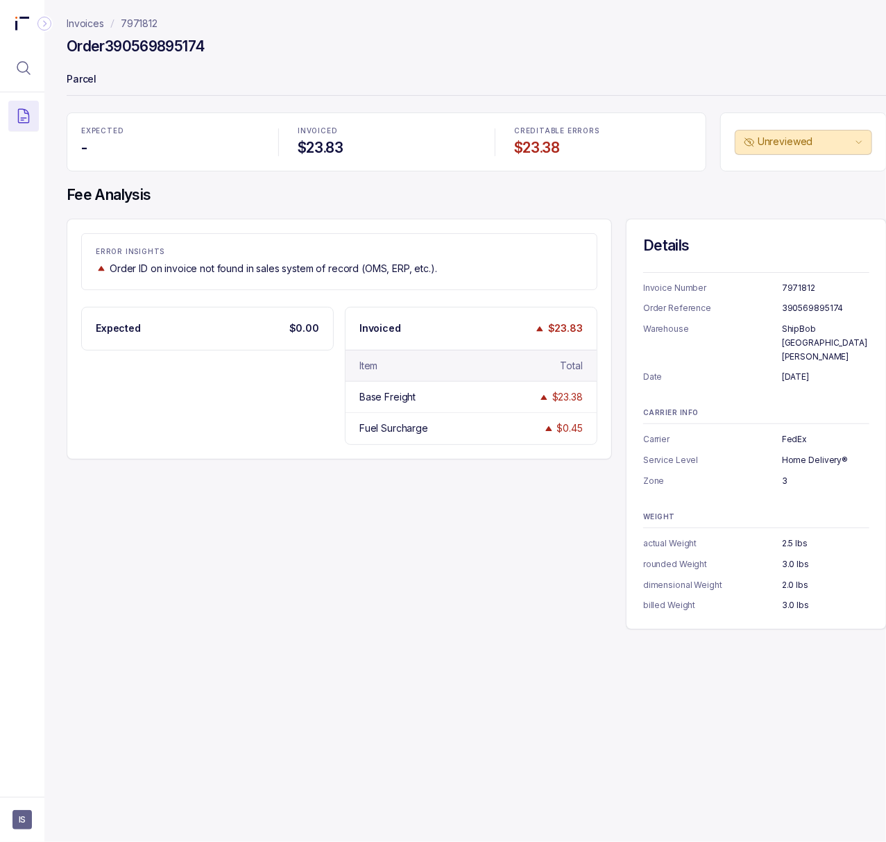
click at [135, 23] on p "7971812" at bounding box center [139, 24] width 37 height 14
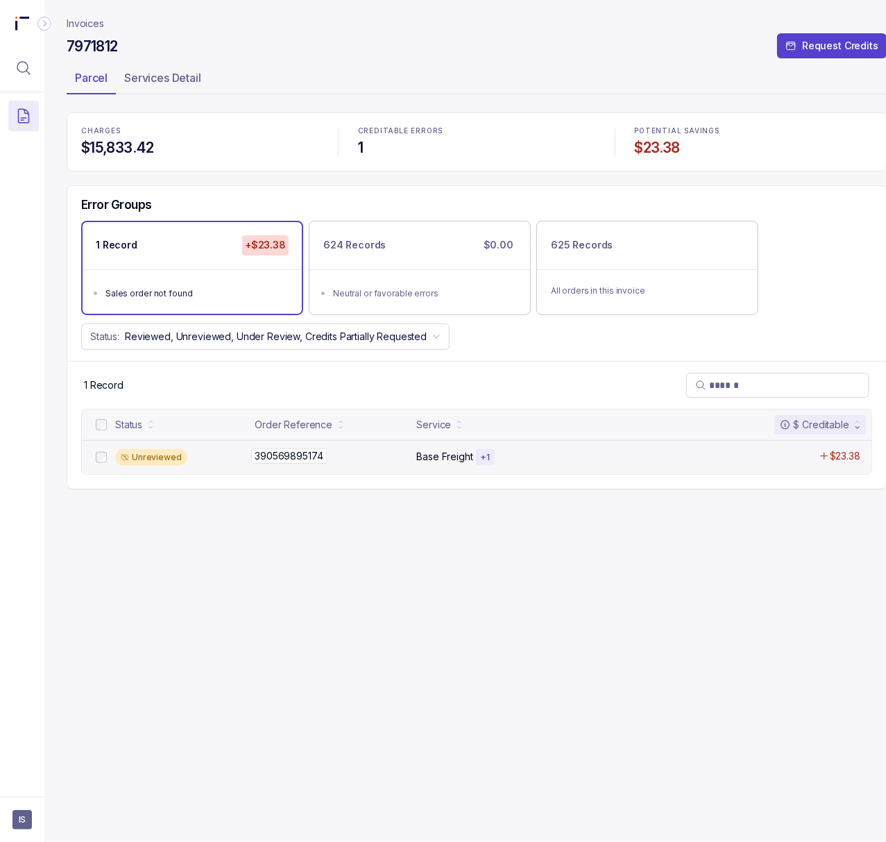
click at [292, 458] on p "390569895174" at bounding box center [288, 455] width 75 height 15
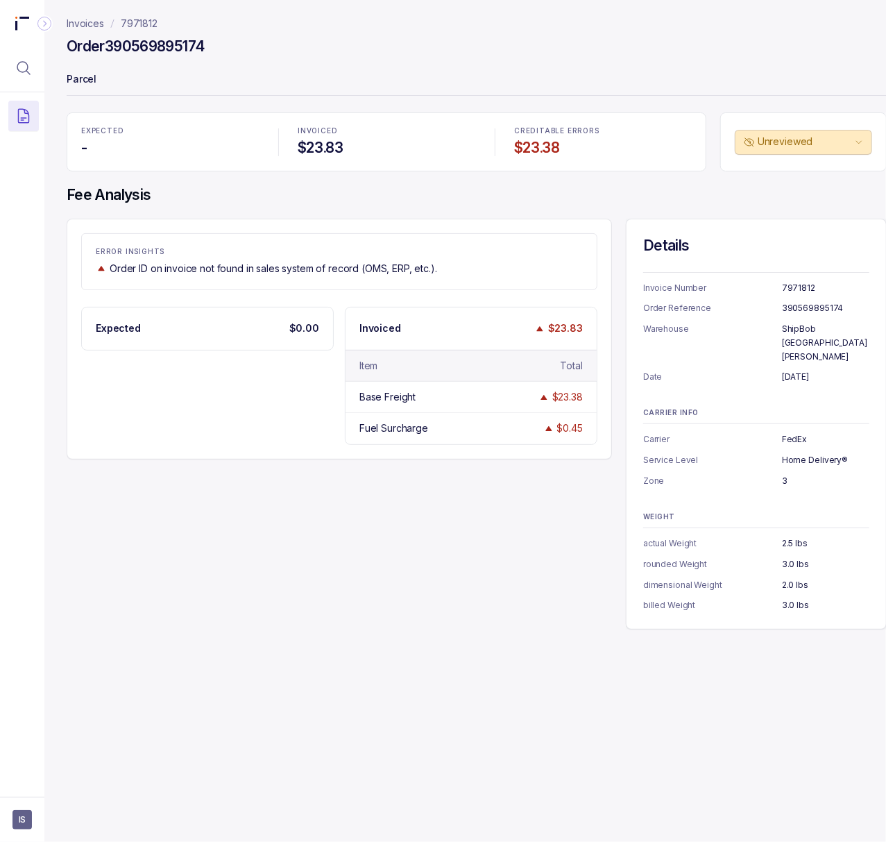
click at [803, 289] on p "7971812" at bounding box center [825, 288] width 87 height 14
click at [182, 47] on h4 "Order 390569895174" at bounding box center [136, 46] width 138 height 19
click at [794, 370] on p "[DATE]" at bounding box center [825, 377] width 87 height 14
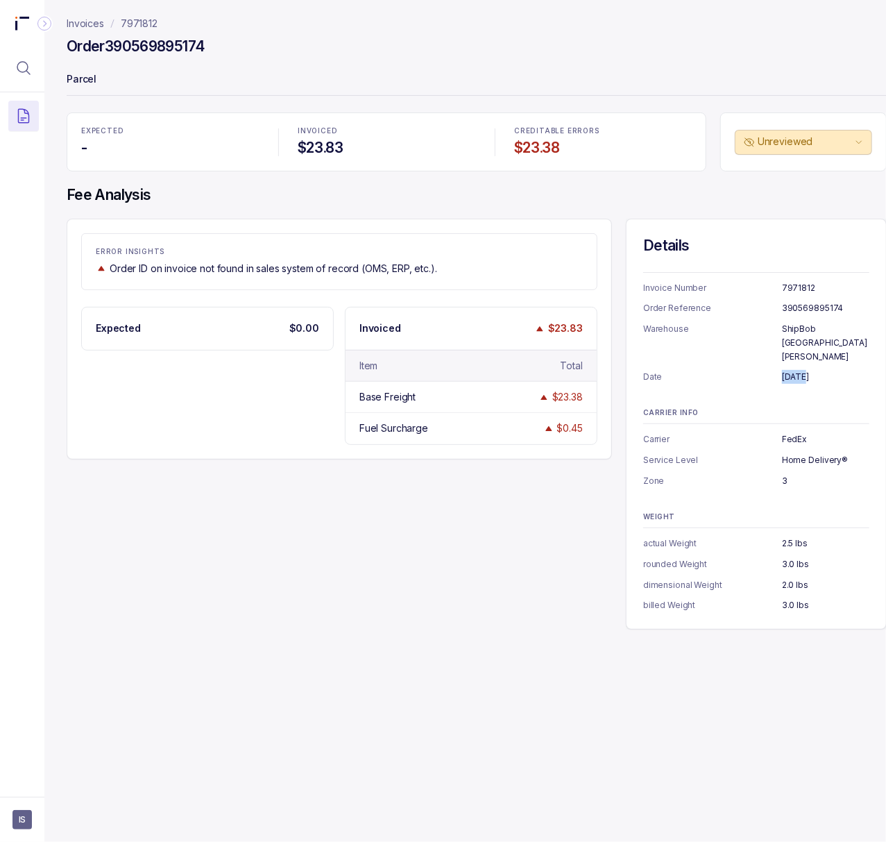
click at [794, 370] on p "[DATE]" at bounding box center [825, 377] width 87 height 14
click at [796, 432] on p "FedEx" at bounding box center [825, 439] width 87 height 14
click at [812, 453] on p "Home Delivery®" at bounding box center [825, 460] width 87 height 14
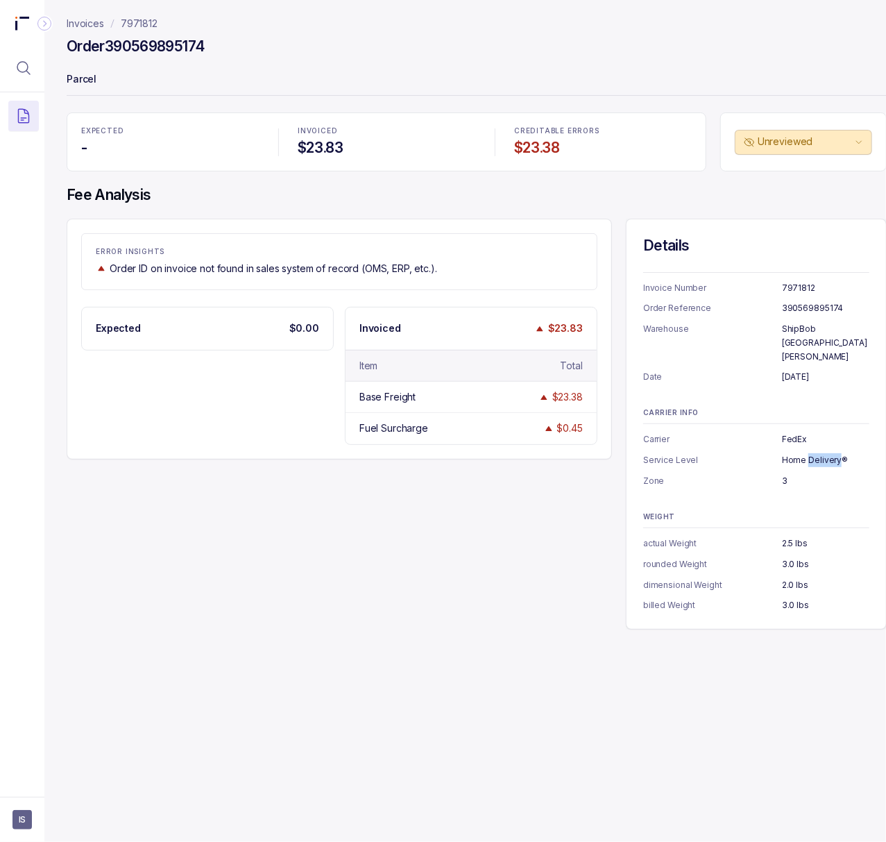
click at [812, 453] on p "Home Delivery®" at bounding box center [825, 460] width 87 height 14
click at [786, 474] on p "3" at bounding box center [825, 481] width 87 height 14
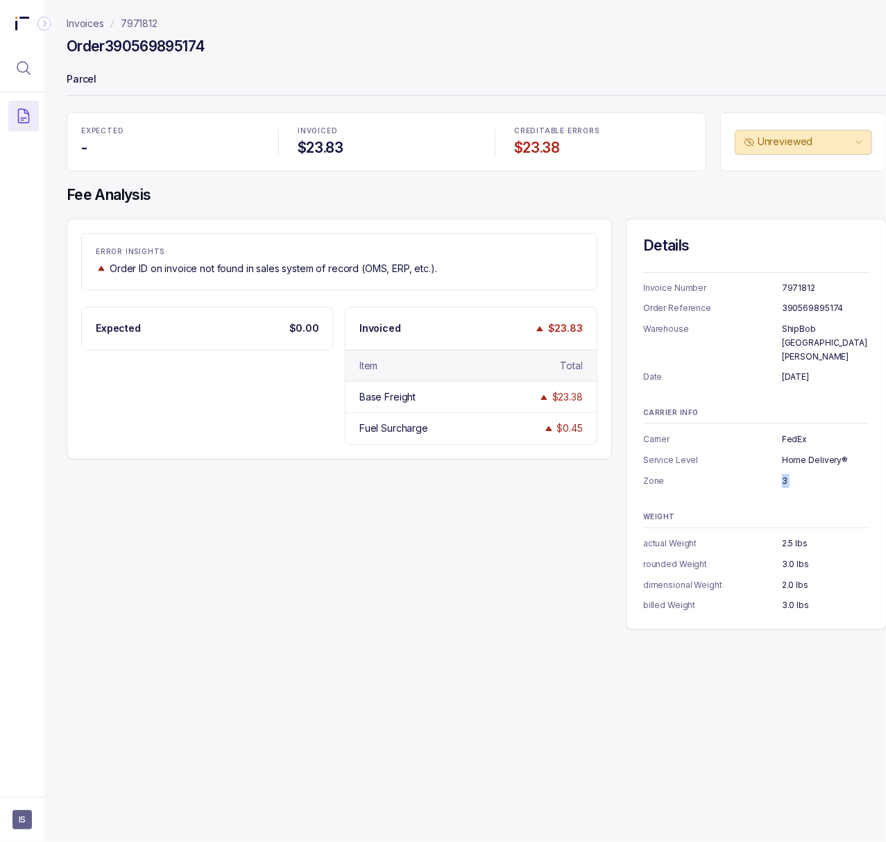
click at [794, 598] on p "3.0 lbs" at bounding box center [825, 605] width 87 height 14
click at [19, 818] on span "IS" at bounding box center [21, 819] width 19 height 19
click at [31, 794] on div "Logout" at bounding box center [83, 789] width 132 height 17
